Goal: Task Accomplishment & Management: Manage account settings

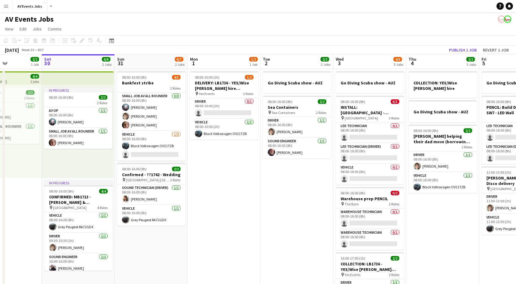
scroll to position [0, 171]
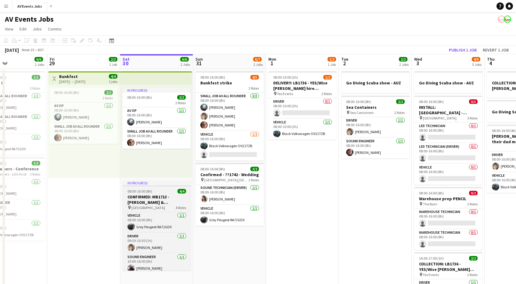
click at [156, 189] on app-job-card "In progress 08:00-16:00 (8h) 4/4 CONFIRMED: MB1713 - [PERSON_NAME] & Aruna - we…" at bounding box center [157, 226] width 68 height 90
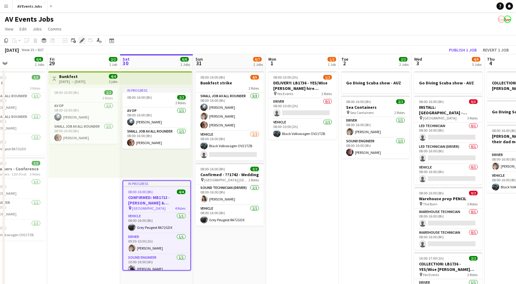
click at [83, 42] on icon "Edit" at bounding box center [82, 40] width 5 height 5
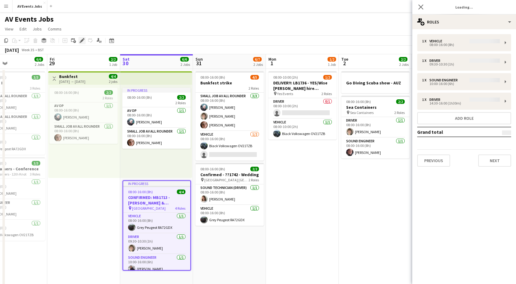
type input "**********"
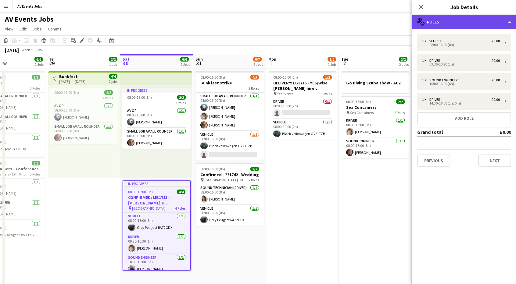
click at [431, 26] on div "multiple-users-add Roles" at bounding box center [464, 22] width 104 height 15
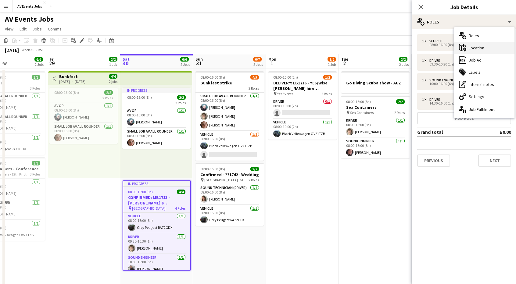
click at [469, 50] on div "maps-pin-1 Location" at bounding box center [484, 48] width 60 height 12
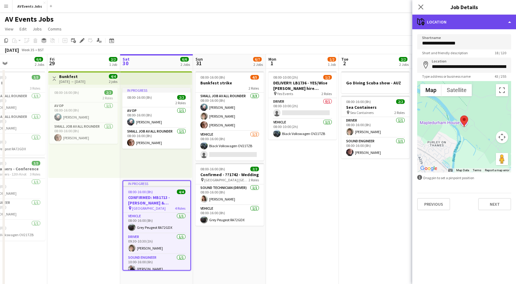
click at [455, 18] on div "maps-pin-1 Location" at bounding box center [464, 22] width 104 height 15
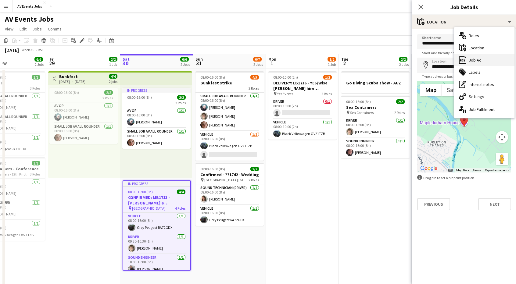
click at [473, 62] on div "ads-window Job Ad" at bounding box center [484, 60] width 60 height 12
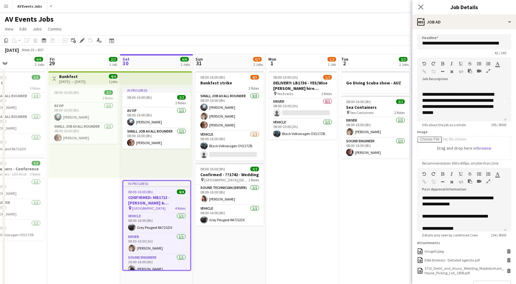
scroll to position [23, 0]
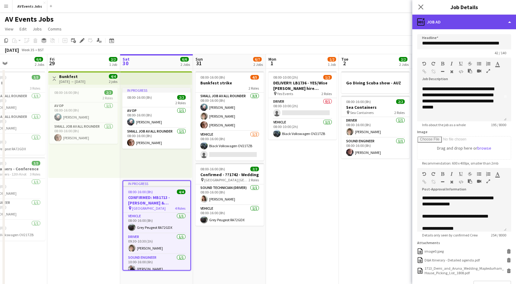
click at [443, 23] on div "ads-window Job Ad" at bounding box center [464, 22] width 104 height 15
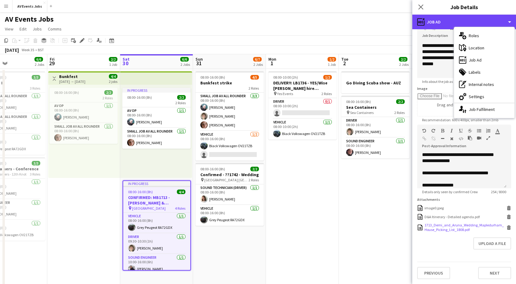
scroll to position [47, 0]
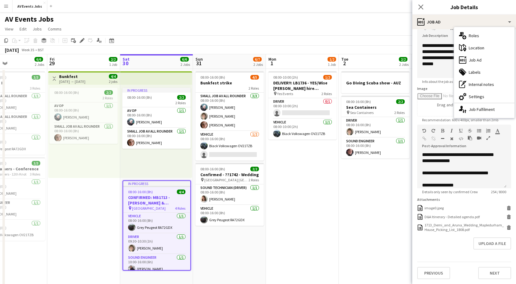
click at [451, 256] on form "**********" at bounding box center [464, 135] width 104 height 289
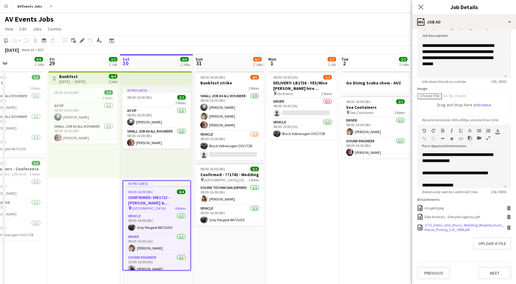
click at [445, 228] on div "1713_Demi_and_Aruna_Wedding_Mapledurham_House_Picking_List_1808.pdf" at bounding box center [465, 227] width 81 height 9
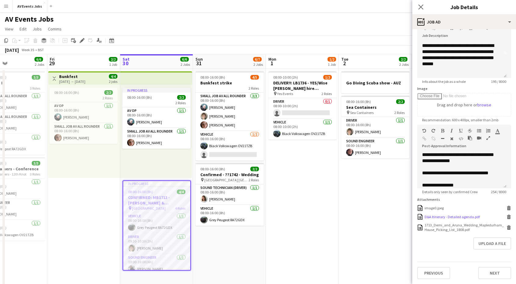
click at [460, 217] on div "D&A Itinerary - Detailed agenda.pdf" at bounding box center [452, 217] width 55 height 5
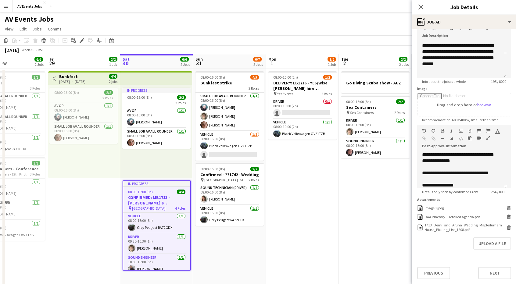
click at [326, 26] on app-page-menu "View Day view expanded Day view collapsed Month view Date picker Jump to [DATE]…" at bounding box center [258, 30] width 516 height 12
